Goal: Information Seeking & Learning: Learn about a topic

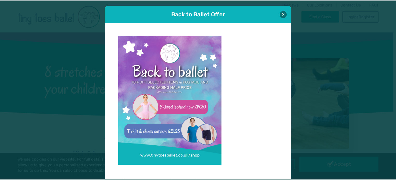
scroll to position [5, 0]
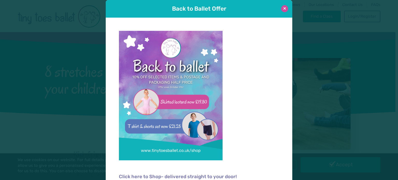
click at [283, 8] on button at bounding box center [284, 8] width 7 height 7
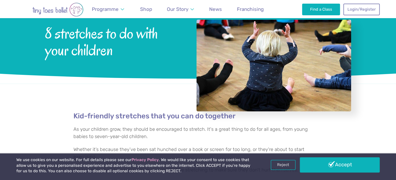
scroll to position [41, 0]
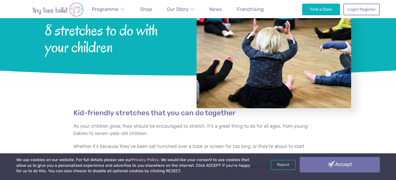
click at [332, 163] on link "Accept" at bounding box center [340, 164] width 80 height 15
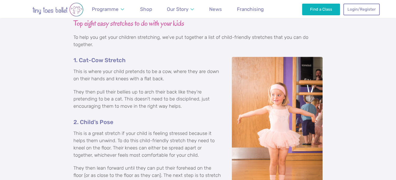
scroll to position [353, 0]
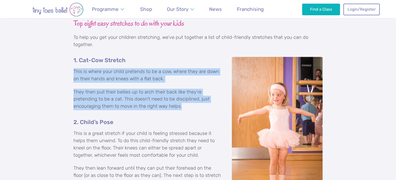
drag, startPoint x: 74, startPoint y: 70, endPoint x: 199, endPoint y: 106, distance: 130.7
copy div "This is where your child pretends to be a cow, where they are down on their han…"
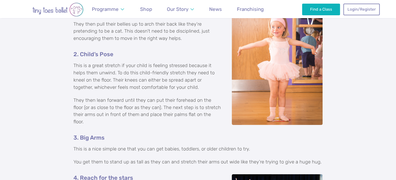
scroll to position [425, 0]
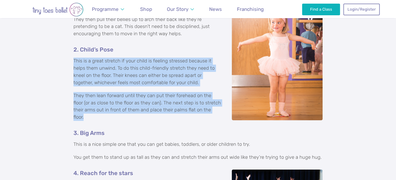
drag, startPoint x: 73, startPoint y: 60, endPoint x: 214, endPoint y: 111, distance: 149.9
copy div "This is a great stretch if your child is feeling stressed because it helps them…"
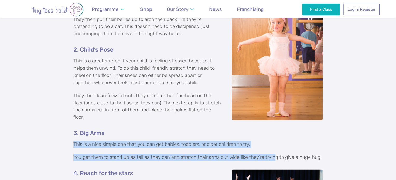
drag, startPoint x: 73, startPoint y: 137, endPoint x: 271, endPoint y: 153, distance: 198.0
drag, startPoint x: 316, startPoint y: 151, endPoint x: 71, endPoint y: 132, distance: 246.1
copy div "This is a nice simple one that you can get babies, toddlers, or older children …"
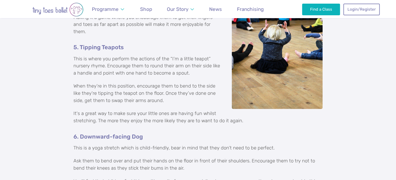
scroll to position [614, 0]
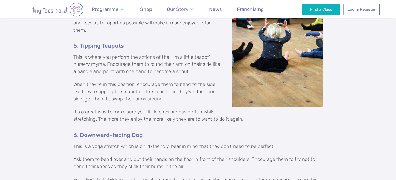
drag, startPoint x: 74, startPoint y: 44, endPoint x: 203, endPoint y: 115, distance: 146.9
click at [203, 115] on div "Top eight easy stretches to do with your kids To help you get your children str…" at bounding box center [197, 53] width 249 height 593
copy div "This is where you perform the actions of the “I’m a little teapot” nursery rhym…"
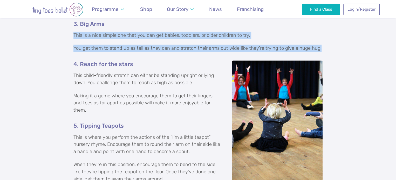
scroll to position [533, 0]
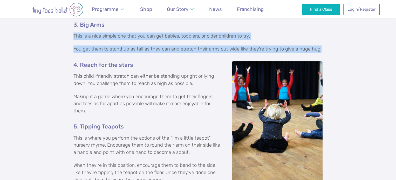
click at [31, 108] on div "Top eight easy stretches to do with your kids To help you get your children str…" at bounding box center [198, 134] width 396 height 627
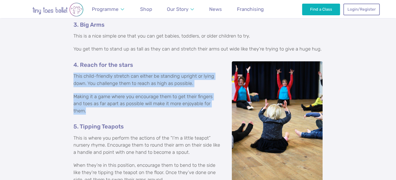
drag, startPoint x: 74, startPoint y: 68, endPoint x: 223, endPoint y: 94, distance: 151.4
click at [223, 94] on div "Top eight easy stretches to do with your kids To help you get your children str…" at bounding box center [197, 134] width 249 height 593
copy div "This child-friendly stretch can either be standing upright or lying down. You c…"
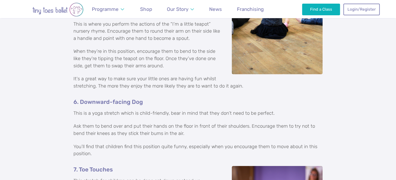
scroll to position [658, 0]
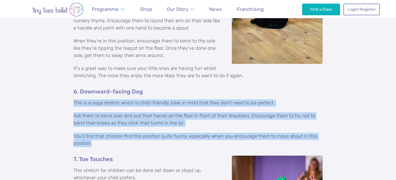
drag, startPoint x: 74, startPoint y: 93, endPoint x: 148, endPoint y: 134, distance: 85.4
click at [148, 134] on div "Top eight easy stretches to do with your kids To help you get your children str…" at bounding box center [197, 9] width 249 height 593
copy div "This is a yoga stretch which is child-friendly, bear in mind that they don’t ne…"
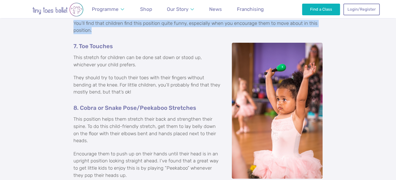
scroll to position [772, 0]
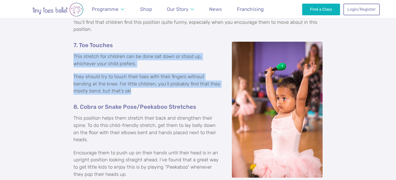
drag, startPoint x: 73, startPoint y: 47, endPoint x: 143, endPoint y: 84, distance: 79.6
copy div "This stretch for children can be done sat down or stood up, whichever your chil…"
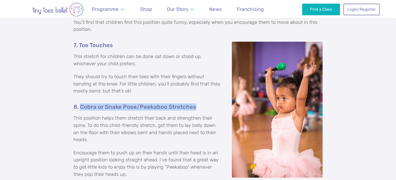
drag, startPoint x: 79, startPoint y: 99, endPoint x: 202, endPoint y: 100, distance: 122.1
click at [202, 103] on h5 "8. Cobra or Snake Pose/Peekaboo Stretches" at bounding box center [197, 106] width 249 height 7
copy h5 "Cobra or Snake Pose/Peekaboo Stretches"
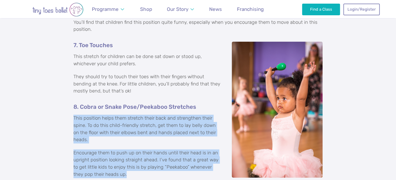
drag, startPoint x: 73, startPoint y: 109, endPoint x: 122, endPoint y: 170, distance: 78.4
copy div "This position helps them stretch their back and strengthen their spine. To do t…"
